Goal: Obtain resource: Obtain resource

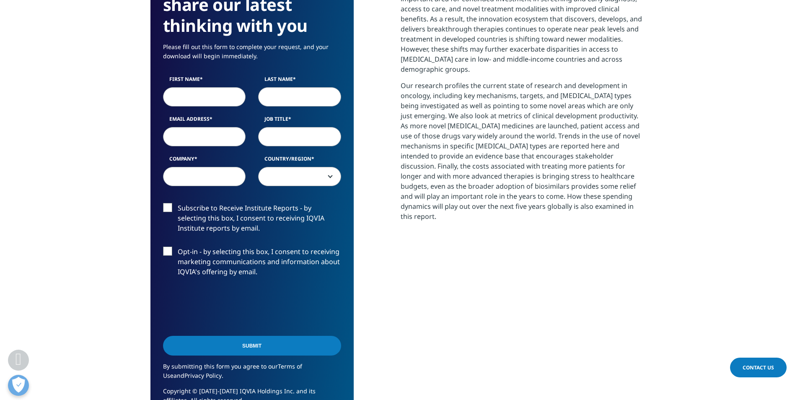
scroll to position [419, 0]
click at [212, 89] on input "First Name" at bounding box center [204, 96] width 83 height 19
click at [407, 275] on div "Report Summary: As a leading cause of premature death globally, cancer remains …" at bounding box center [523, 191] width 244 height 463
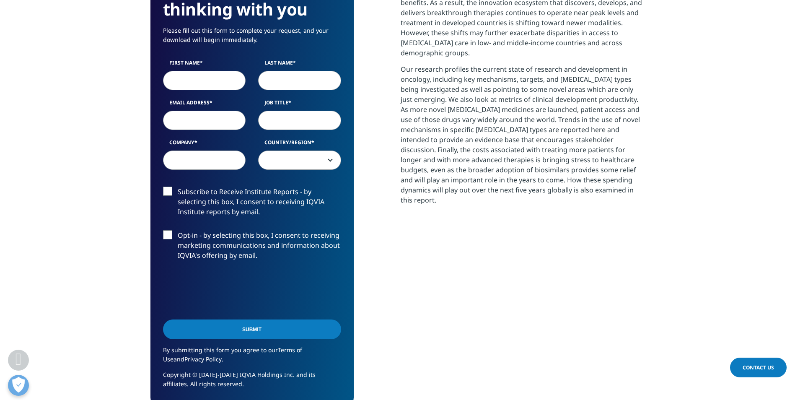
scroll to position [293, 0]
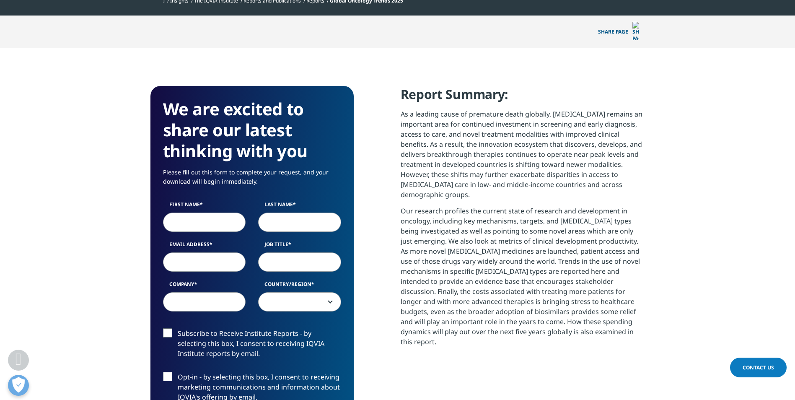
click at [204, 213] on input "First Name" at bounding box center [204, 222] width 83 height 19
type input "Yanyi"
type input "AN"
type input "yanyi.an@oncusptx.com"
type input "OnCusp"
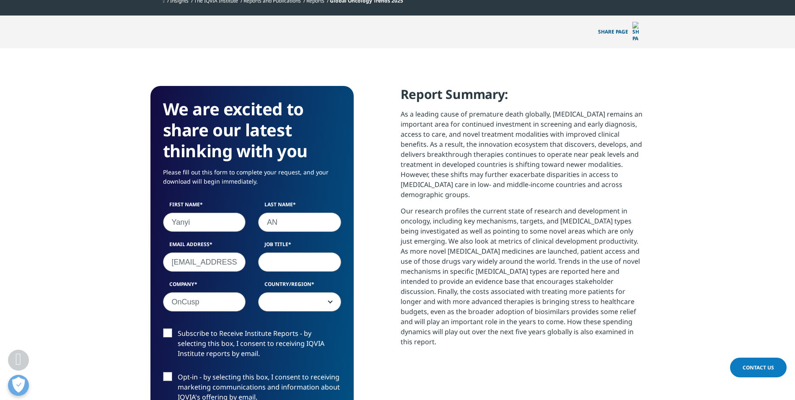
select select "[GEOGRAPHIC_DATA]"
click at [301, 252] on input "Job Title" at bounding box center [299, 261] width 83 height 19
type input "Strategy & BD manager"
click at [308, 293] on span "[GEOGRAPHIC_DATA]" at bounding box center [300, 302] width 82 height 19
click at [305, 293] on span "[GEOGRAPHIC_DATA]" at bounding box center [300, 302] width 82 height 19
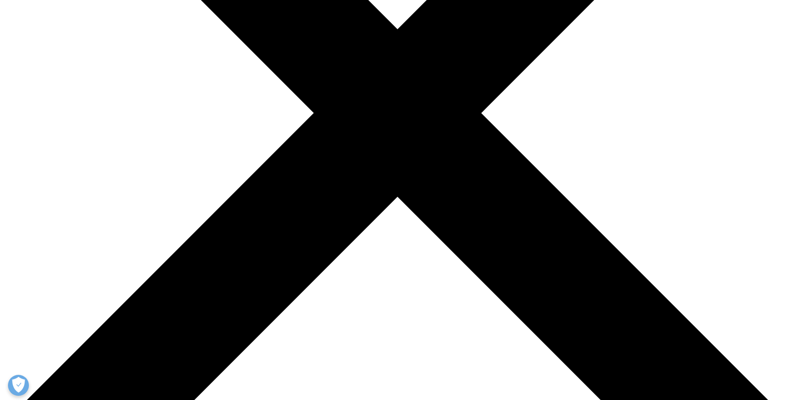
scroll to position [463, 495]
type input "Yanyi"
type input "AN"
type input "yanyi.an@oncusptx.com"
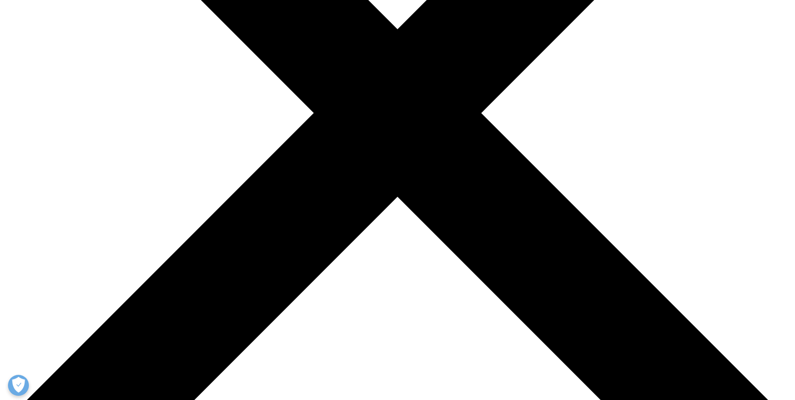
type input "Strategy & BD manager"
type input "OnCusp"
select select "[GEOGRAPHIC_DATA]"
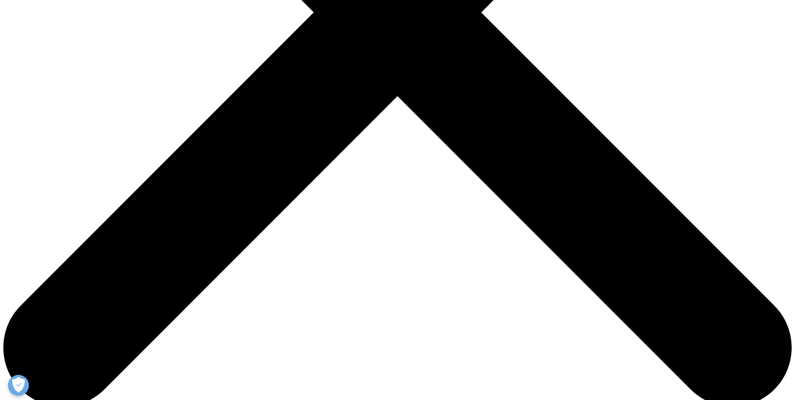
scroll to position [419, 0]
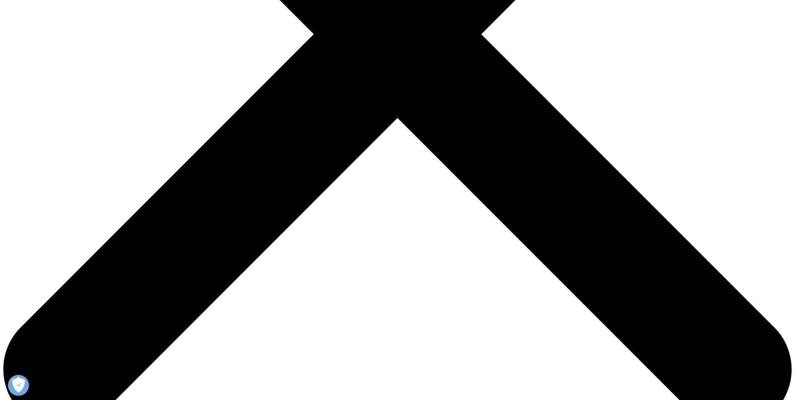
scroll to position [337, 0]
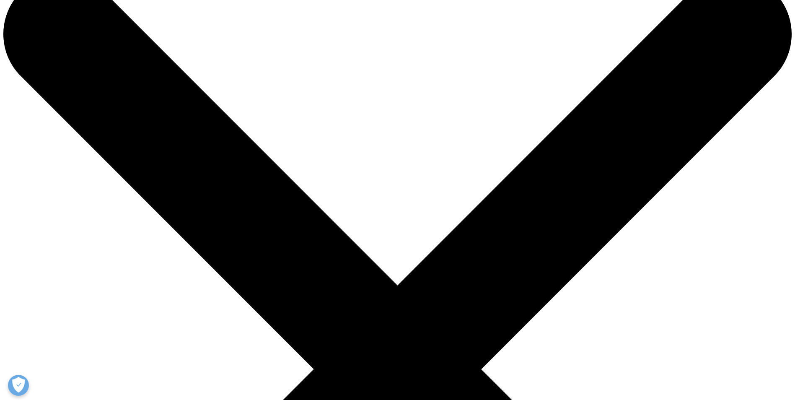
scroll to position [0, 0]
